Goal: Task Accomplishment & Management: Manage account settings

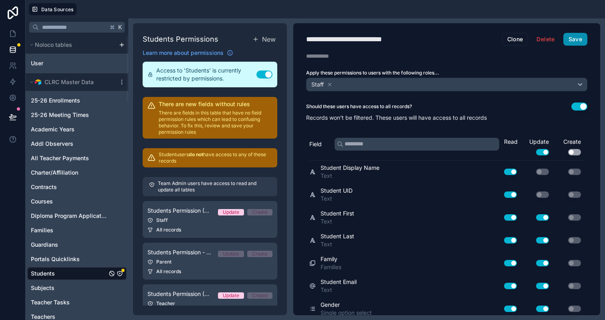
click at [577, 42] on button "Save" at bounding box center [575, 39] width 24 height 13
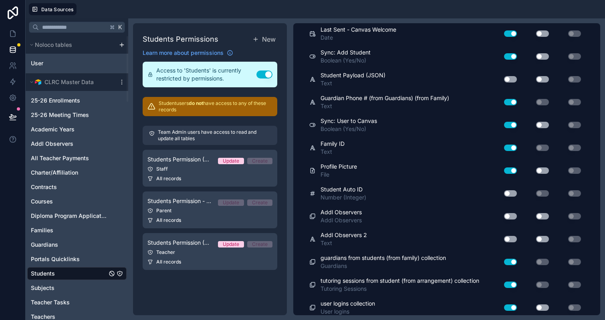
scroll to position [1542, 0]
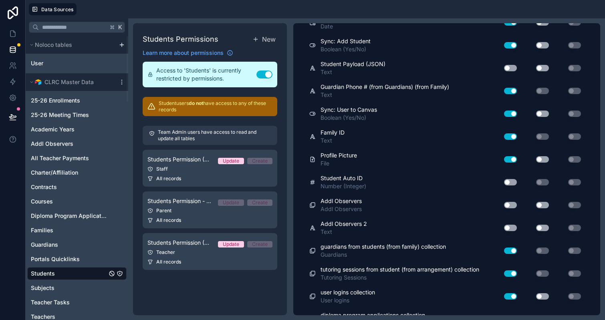
click at [510, 288] on button "Use setting" at bounding box center [510, 319] width 13 height 6
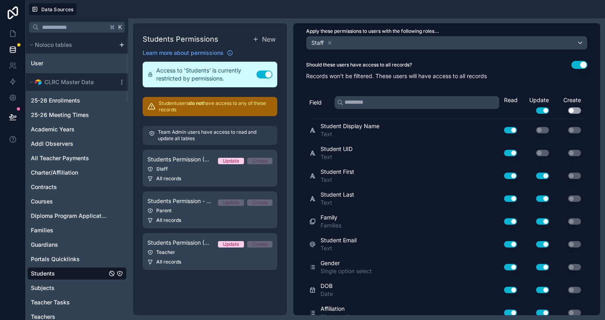
scroll to position [0, 0]
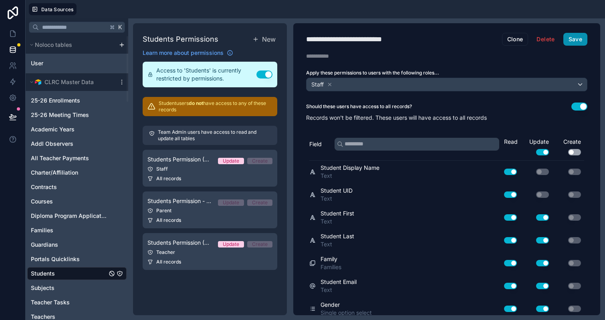
click at [575, 41] on button "Save" at bounding box center [575, 39] width 24 height 13
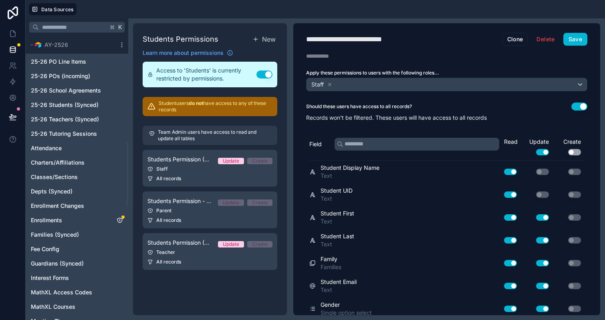
scroll to position [456, 0]
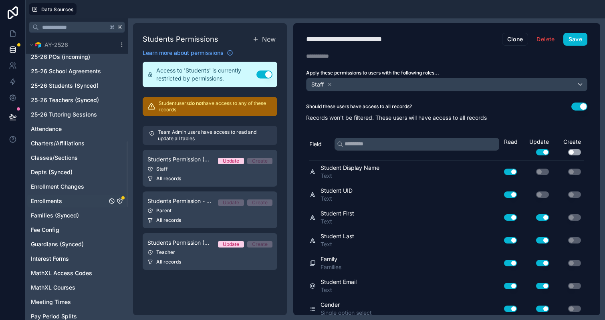
click at [121, 198] on icon "Enrollments" at bounding box center [120, 201] width 6 height 6
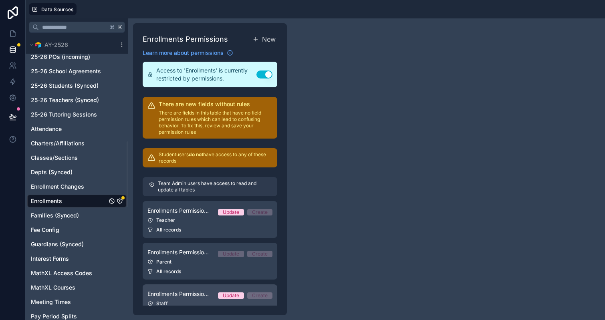
click at [187, 288] on link "Enrollments Permission - Staff Update Create Staff All records" at bounding box center [210, 302] width 135 height 37
